Goal: Transaction & Acquisition: Purchase product/service

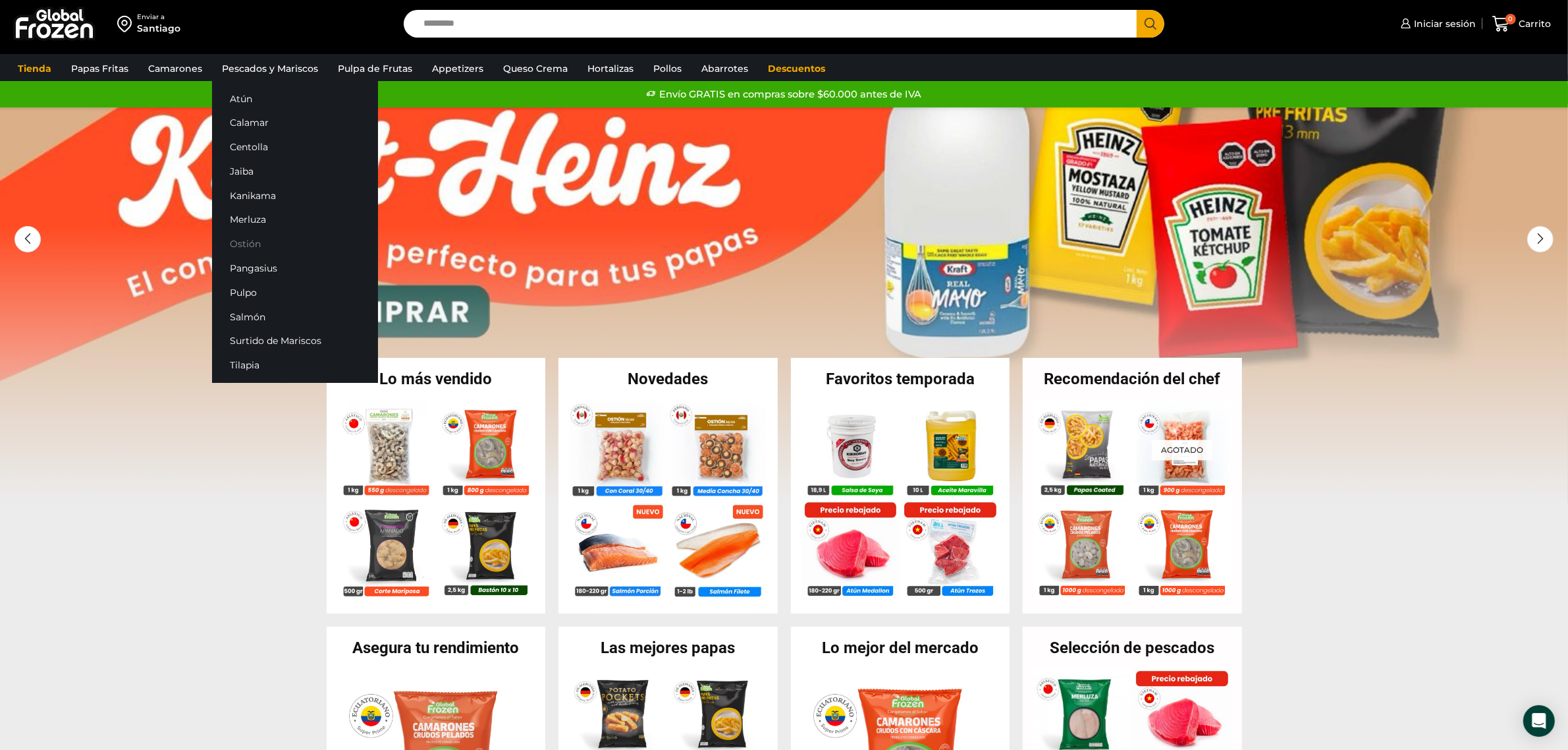
click at [248, 242] on link "Ostión" at bounding box center [295, 244] width 166 height 25
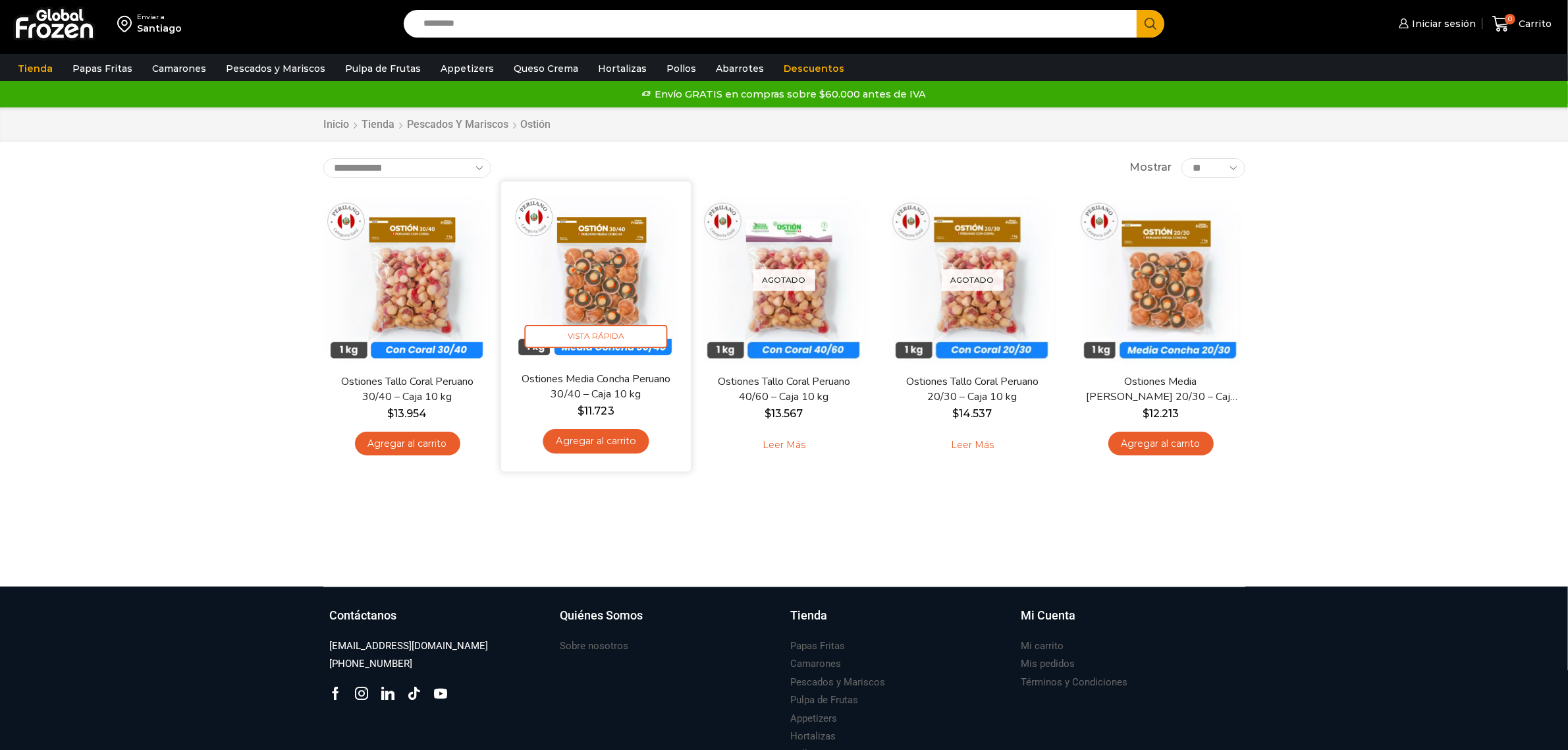
click at [605, 303] on img at bounding box center [595, 276] width 170 height 170
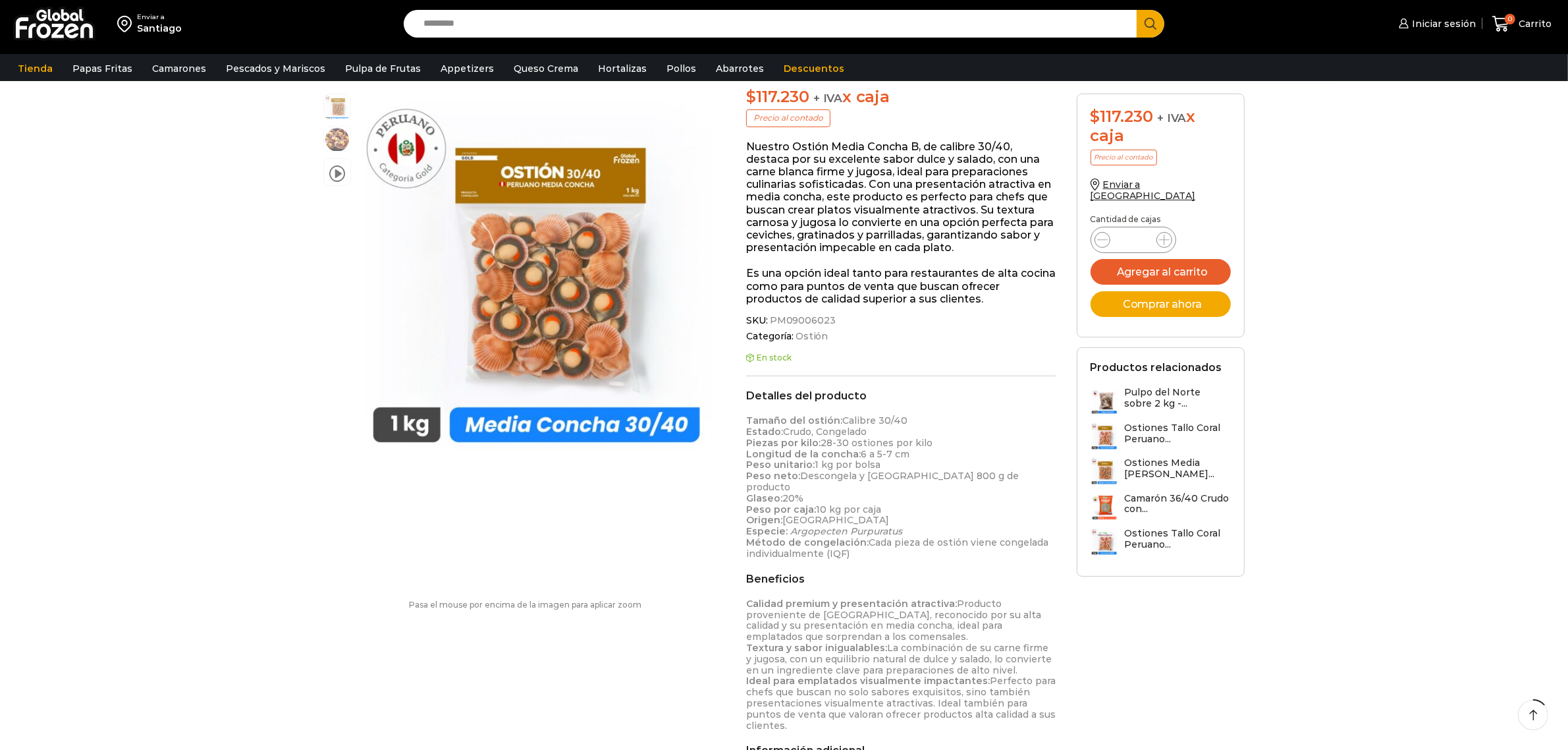
scroll to position [248, 0]
